Goal: Transaction & Acquisition: Book appointment/travel/reservation

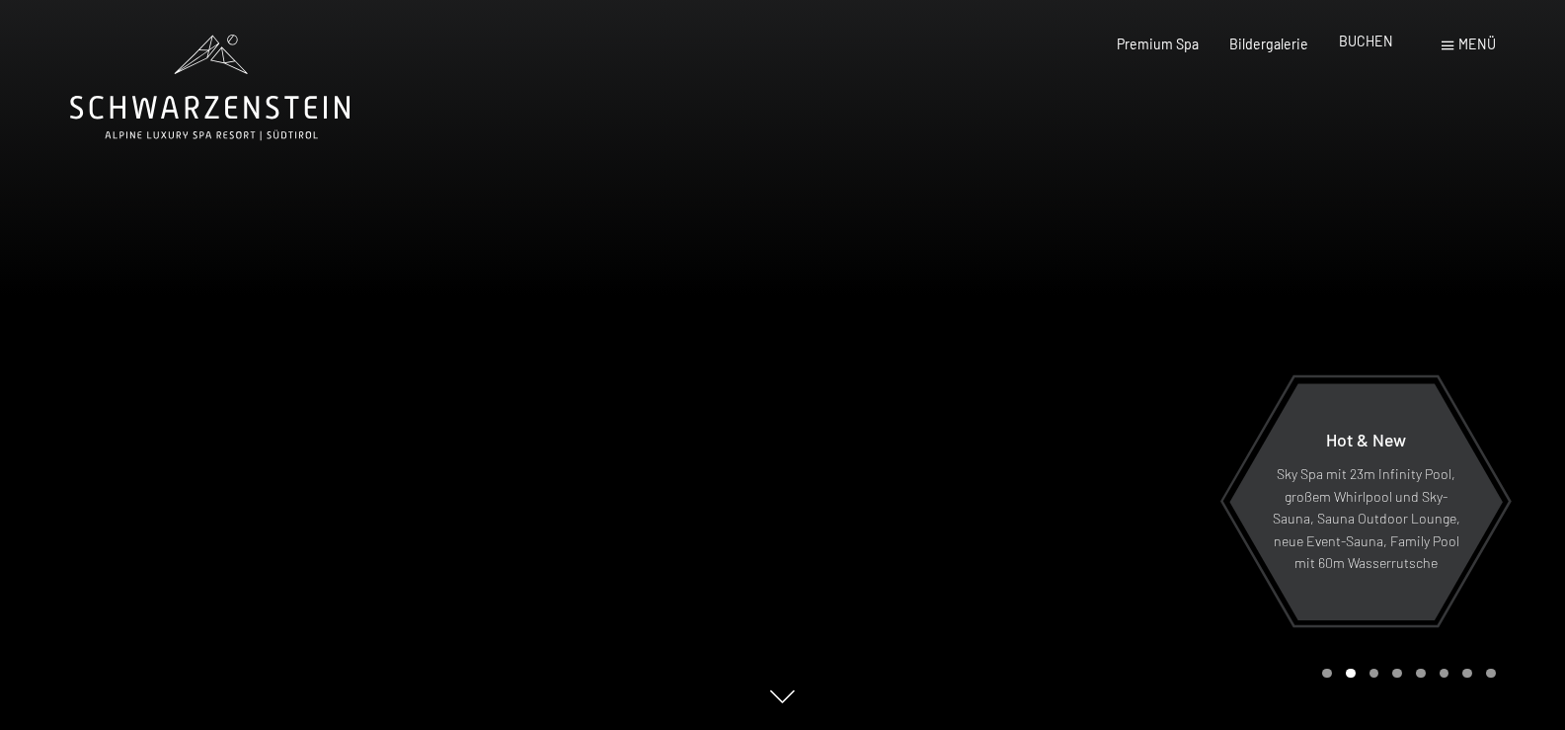
click at [1363, 50] on div "BUCHEN" at bounding box center [1366, 42] width 54 height 20
click at [1360, 42] on span "BUCHEN" at bounding box center [1366, 41] width 54 height 17
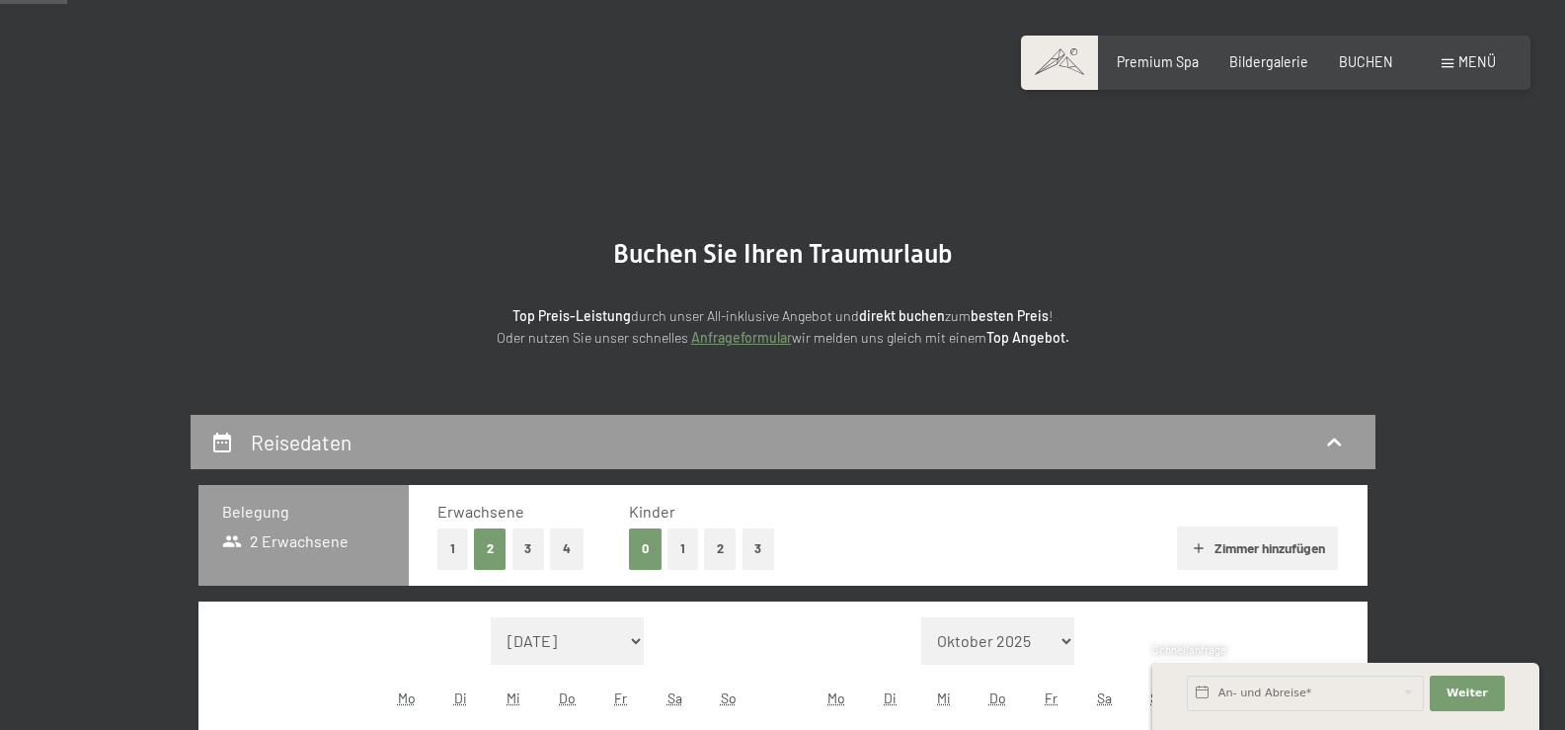
scroll to position [296, 0]
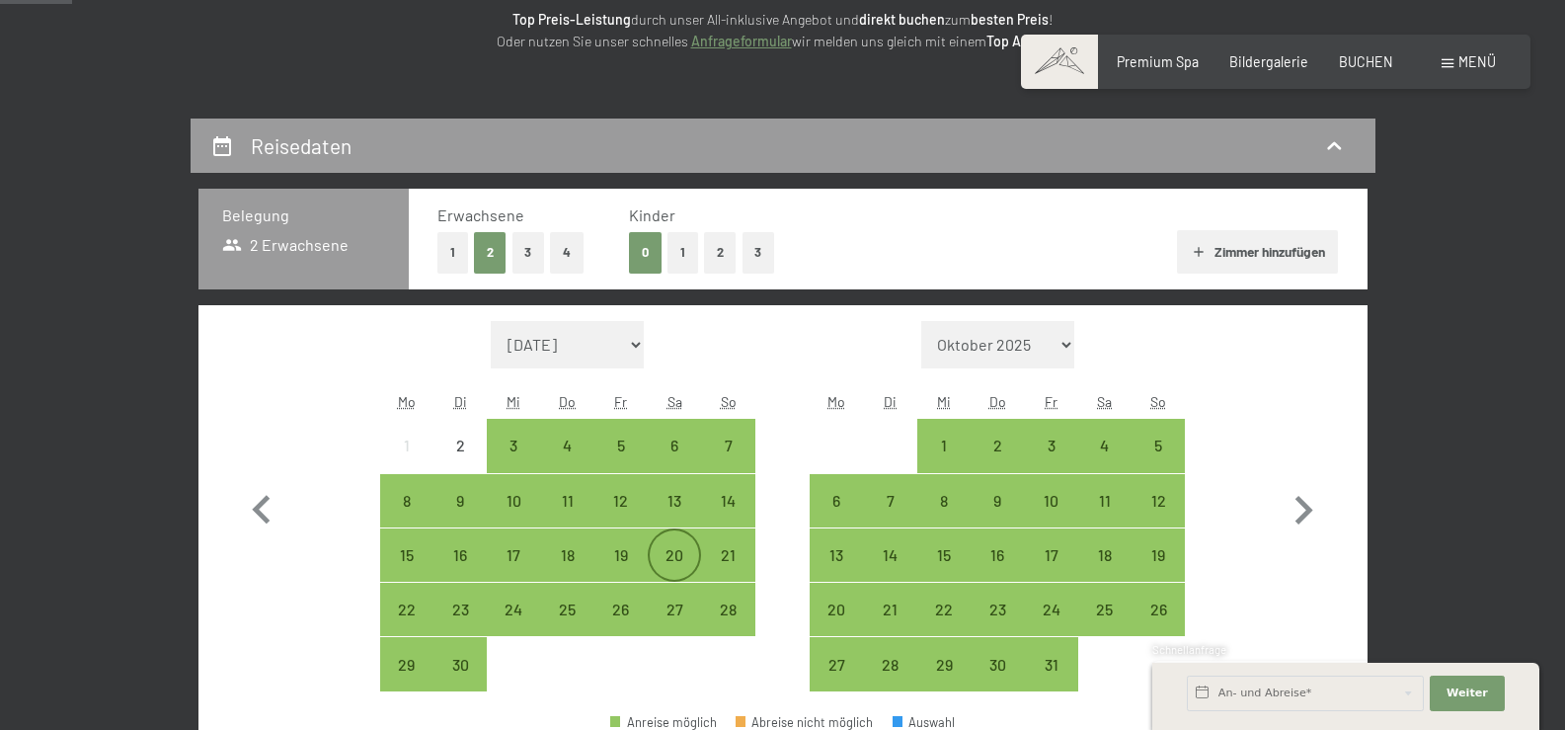
drag, startPoint x: 658, startPoint y: 558, endPoint x: 659, endPoint y: 578, distance: 20.8
click at [657, 558] on div "20" at bounding box center [674, 571] width 49 height 49
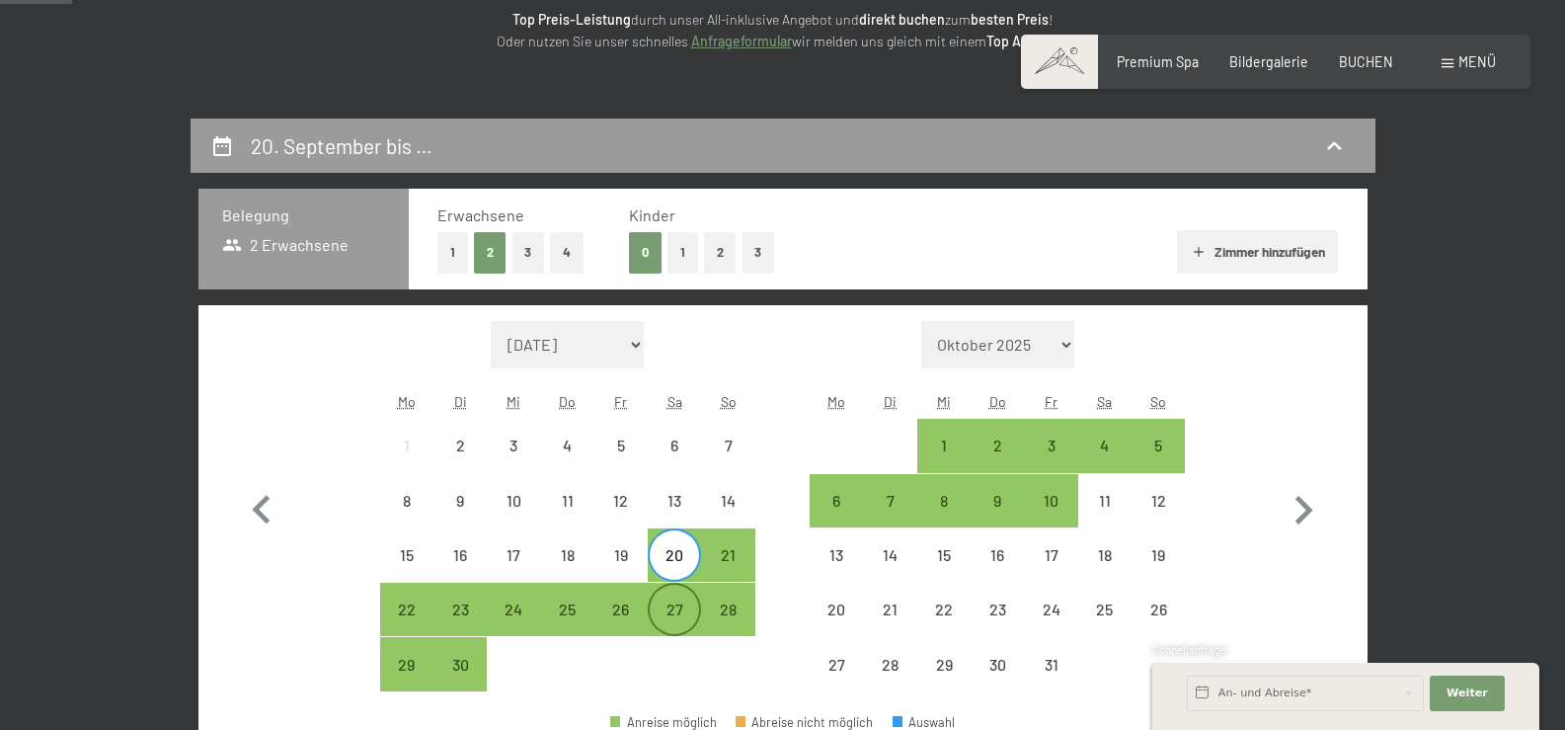
click at [660, 607] on div "27" at bounding box center [674, 625] width 49 height 49
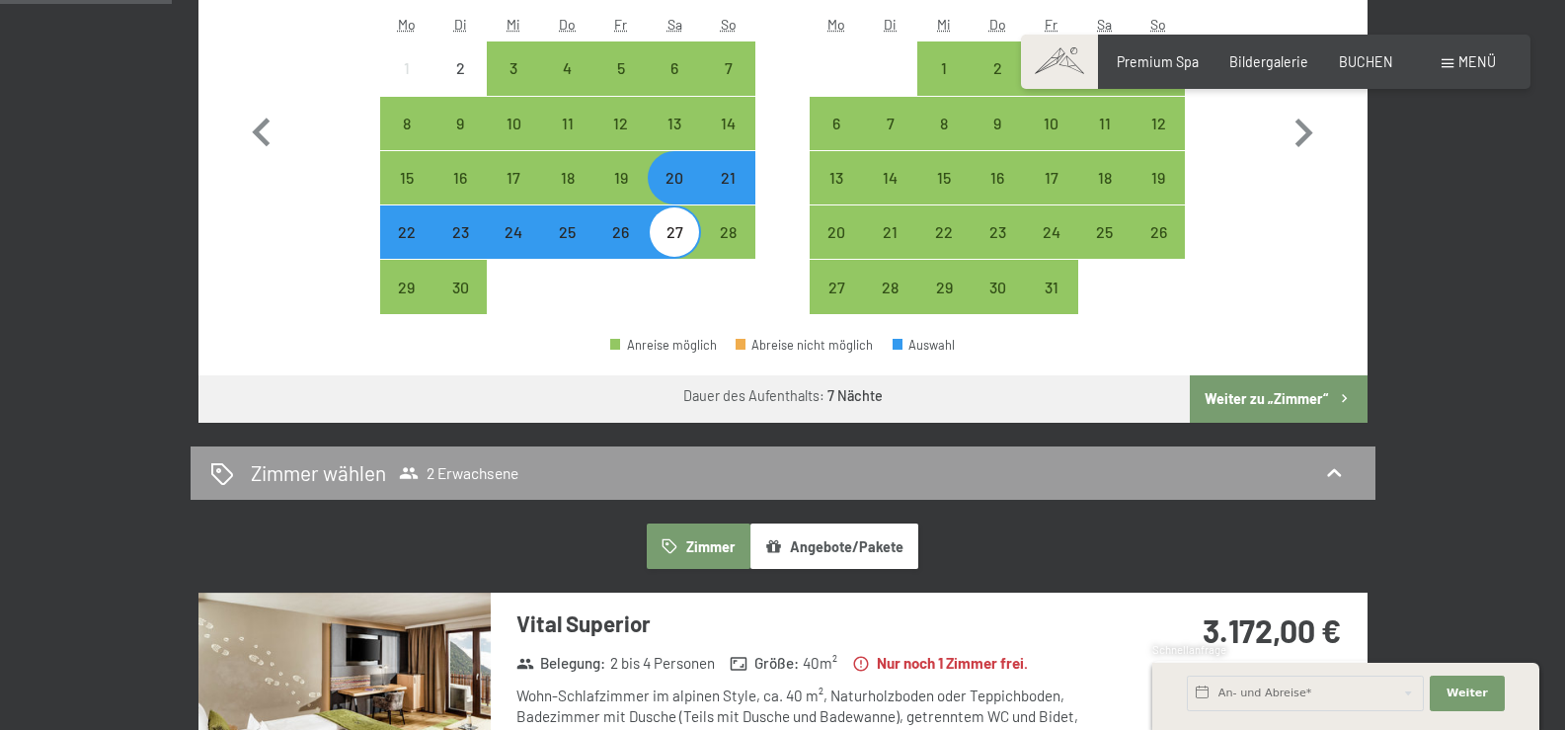
scroll to position [691, 0]
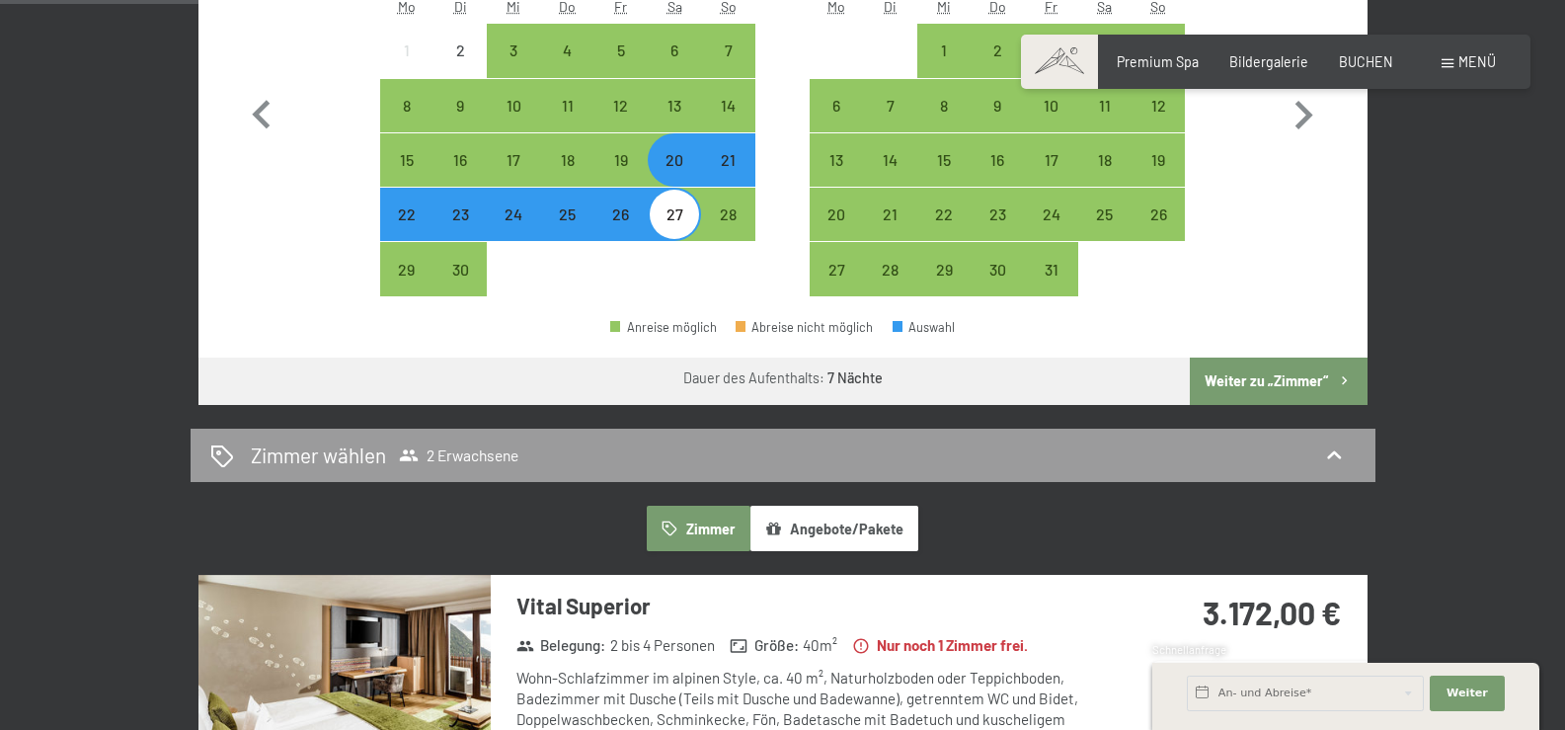
click at [1288, 380] on button "Weiter zu „Zimmer“" at bounding box center [1278, 380] width 177 height 47
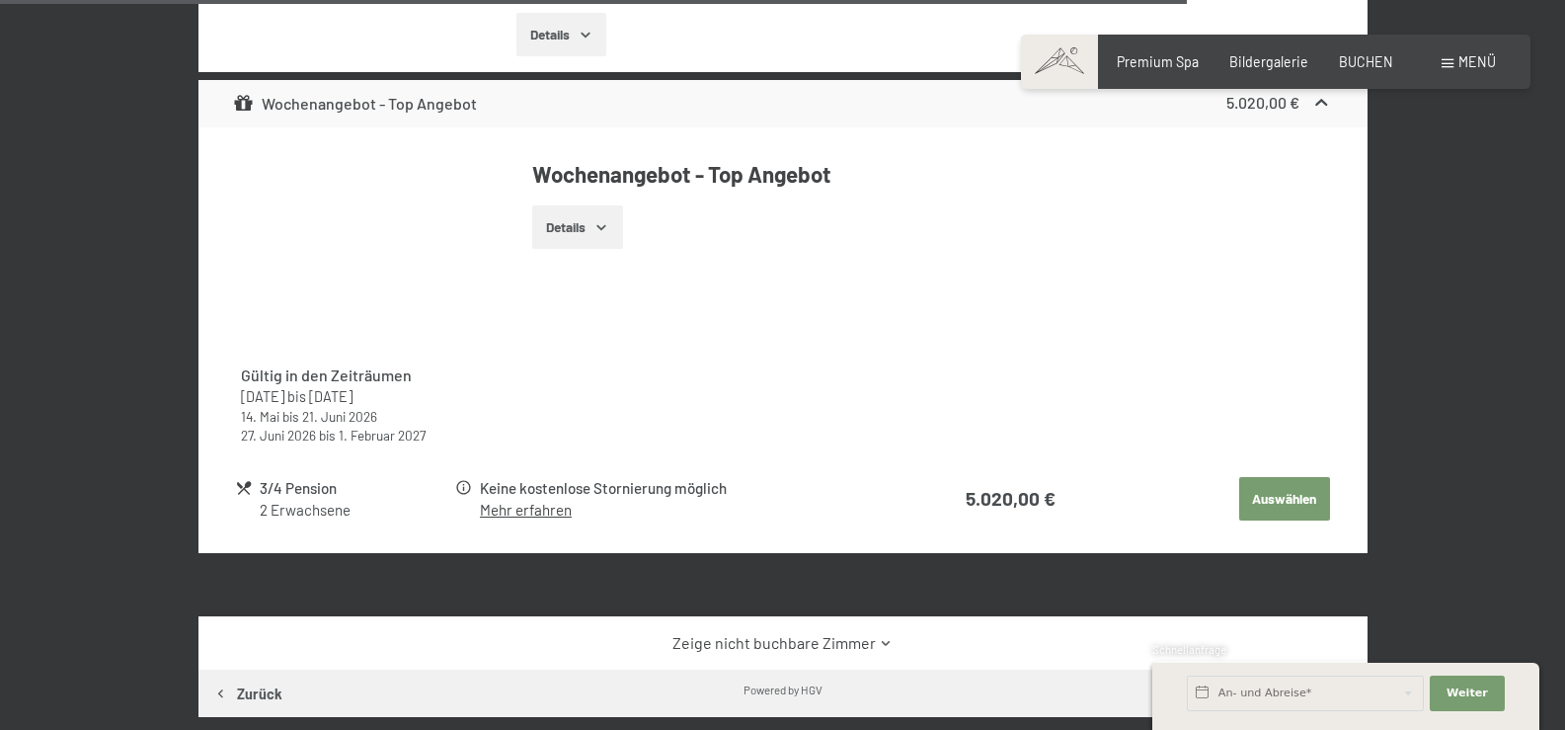
scroll to position [3771, 0]
